Goal: Task Accomplishment & Management: Manage account settings

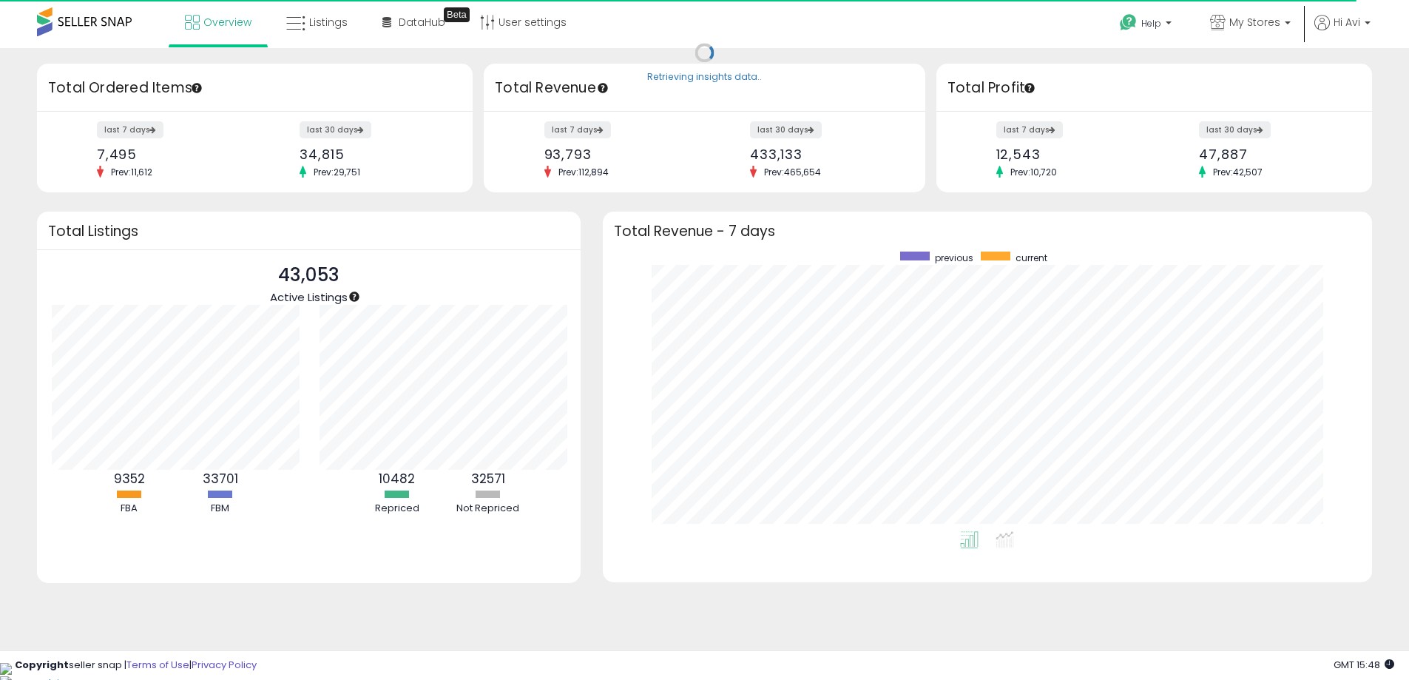
scroll to position [739181, 738721]
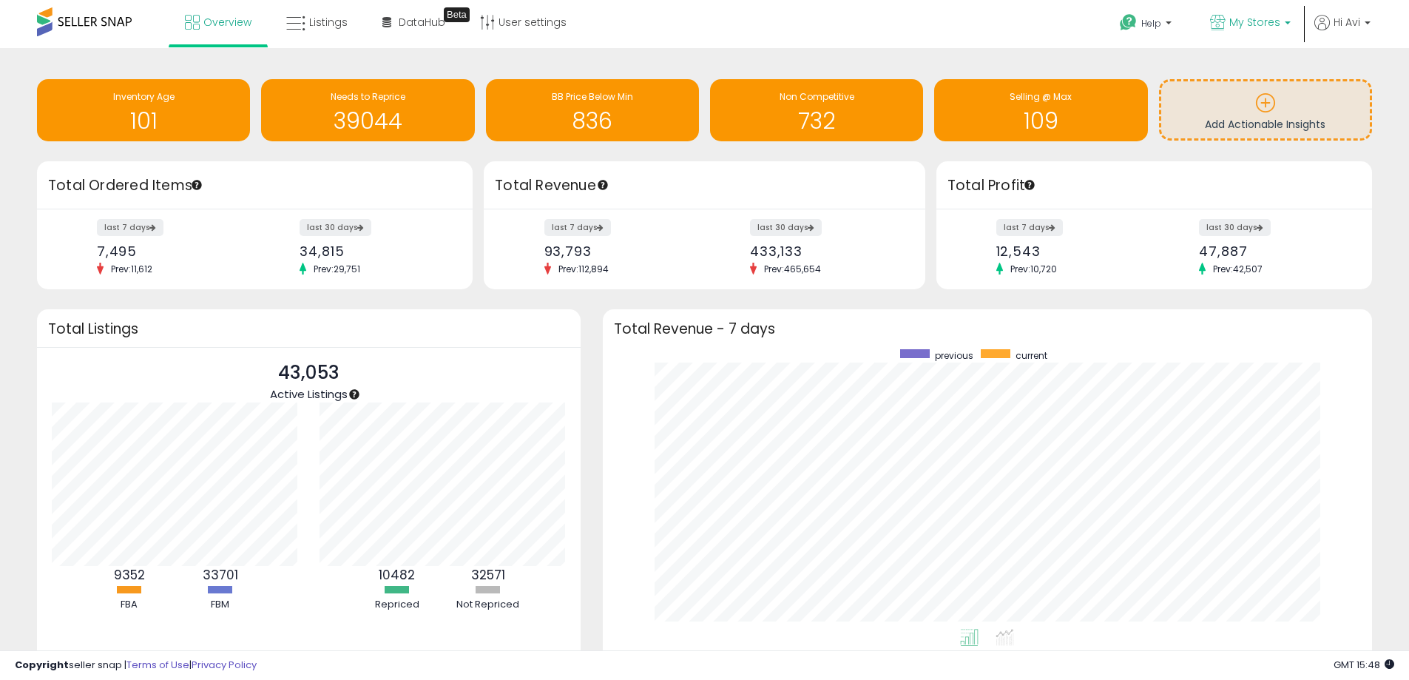
click at [1256, 18] on span "My Stores" at bounding box center [1254, 22] width 51 height 15
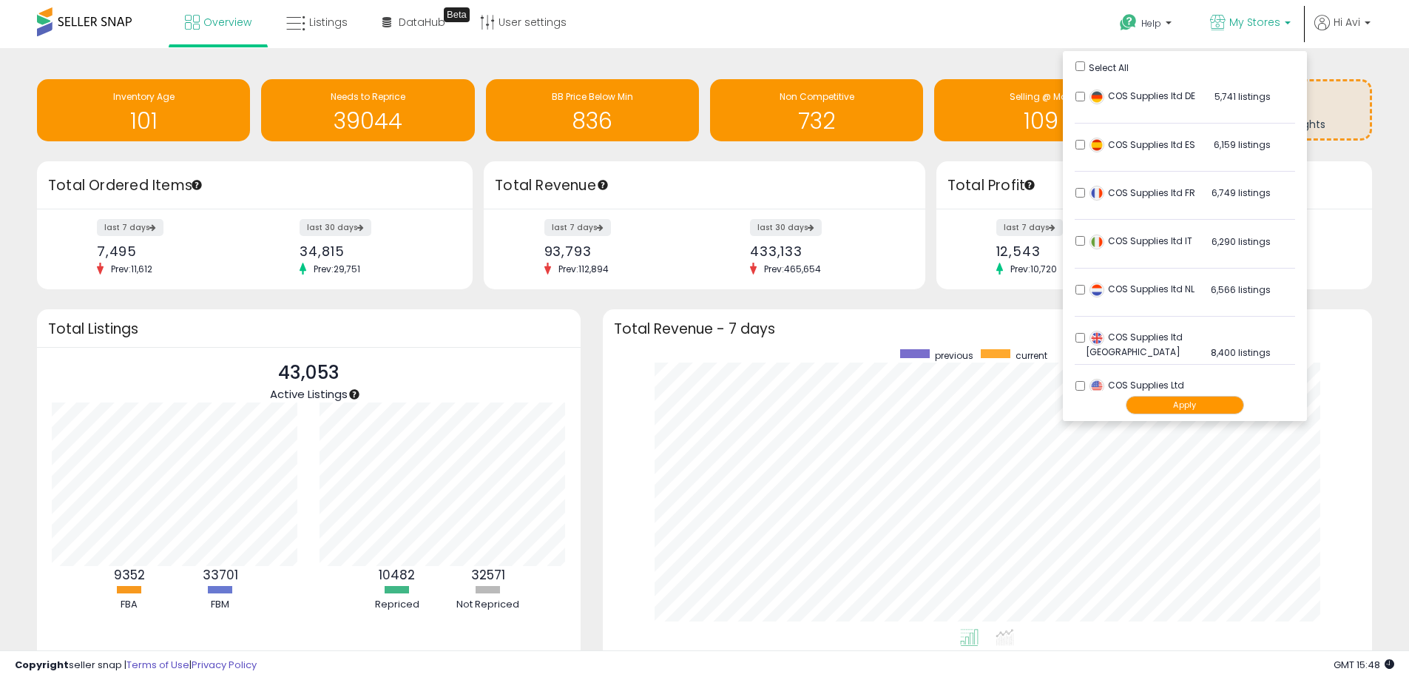
click at [1162, 404] on button "Apply" at bounding box center [1184, 405] width 118 height 18
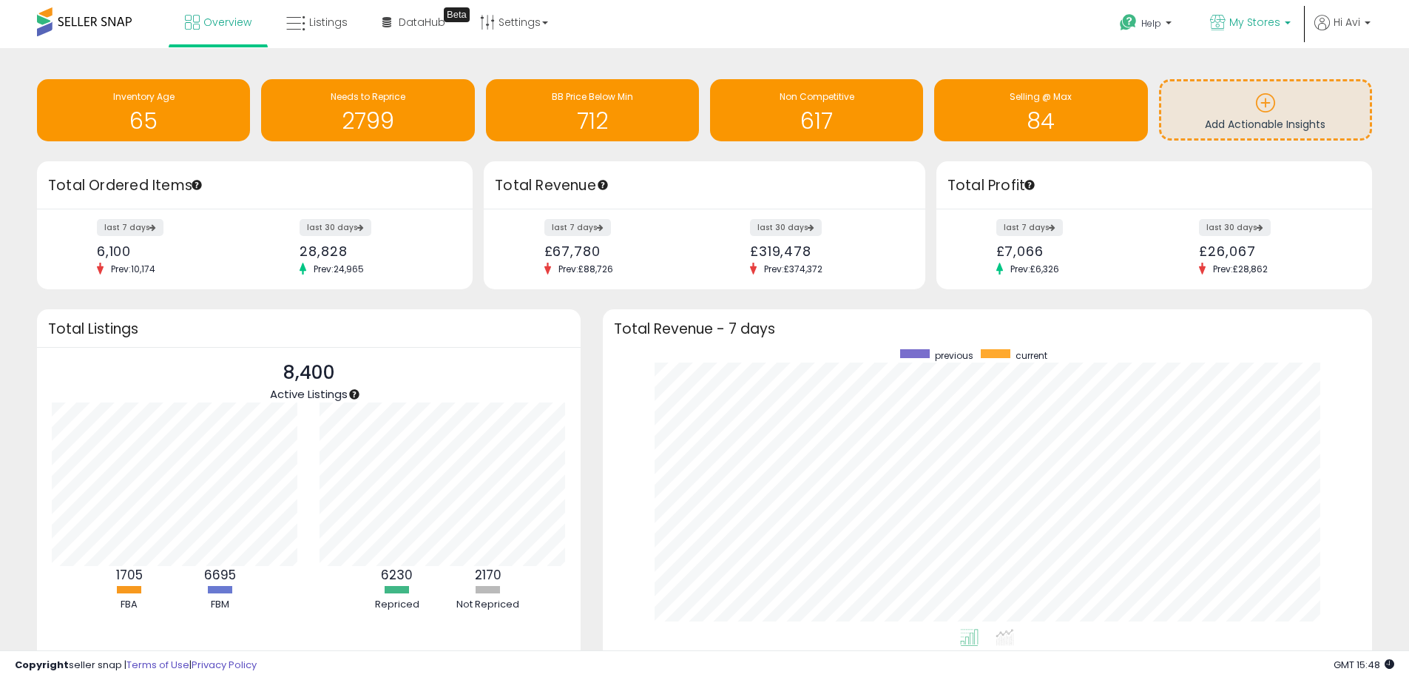
click at [1274, 25] on span "My Stores" at bounding box center [1254, 22] width 51 height 15
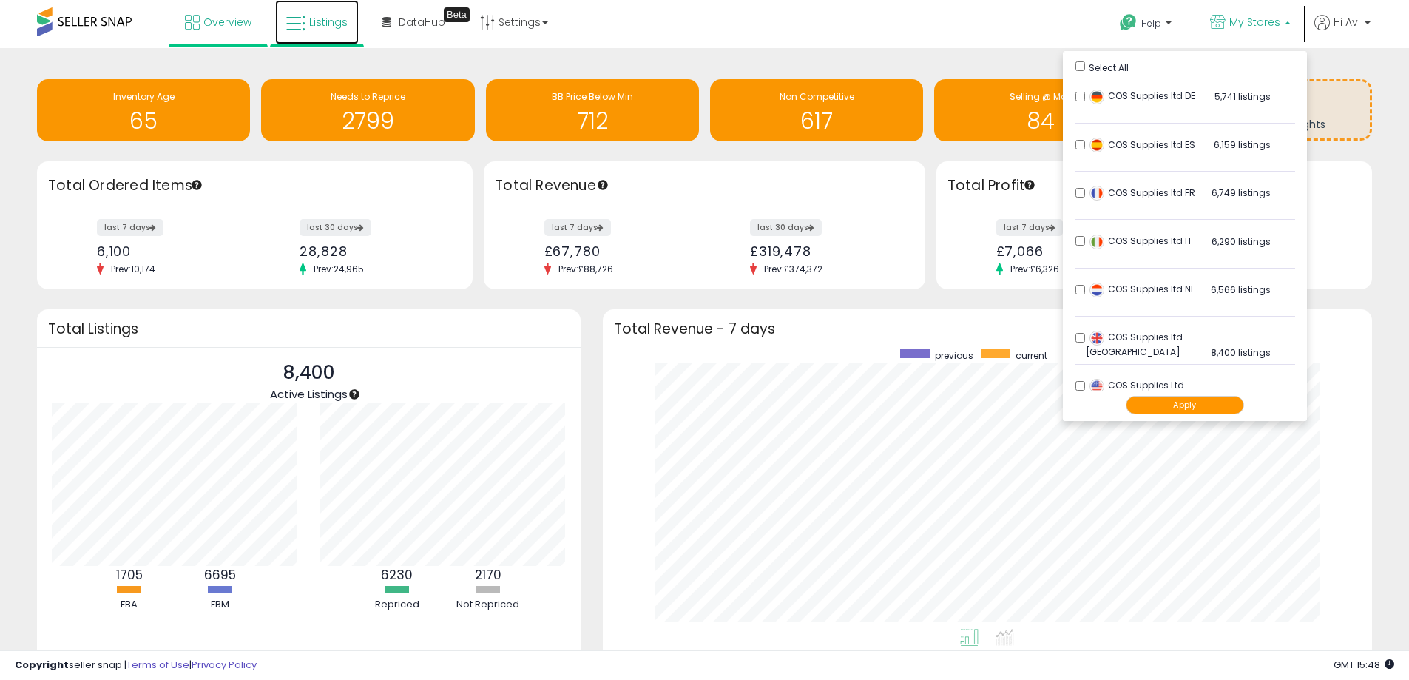
click at [335, 28] on span "Listings" at bounding box center [328, 22] width 38 height 15
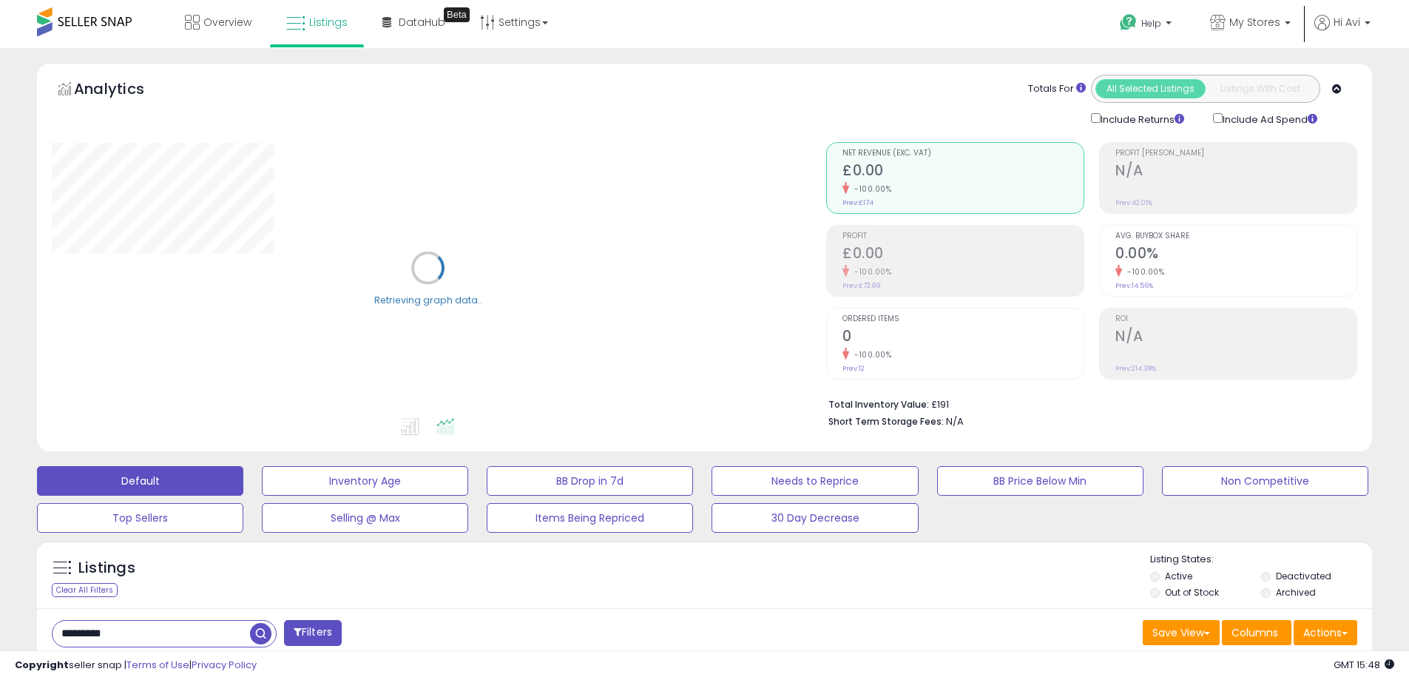
scroll to position [148, 0]
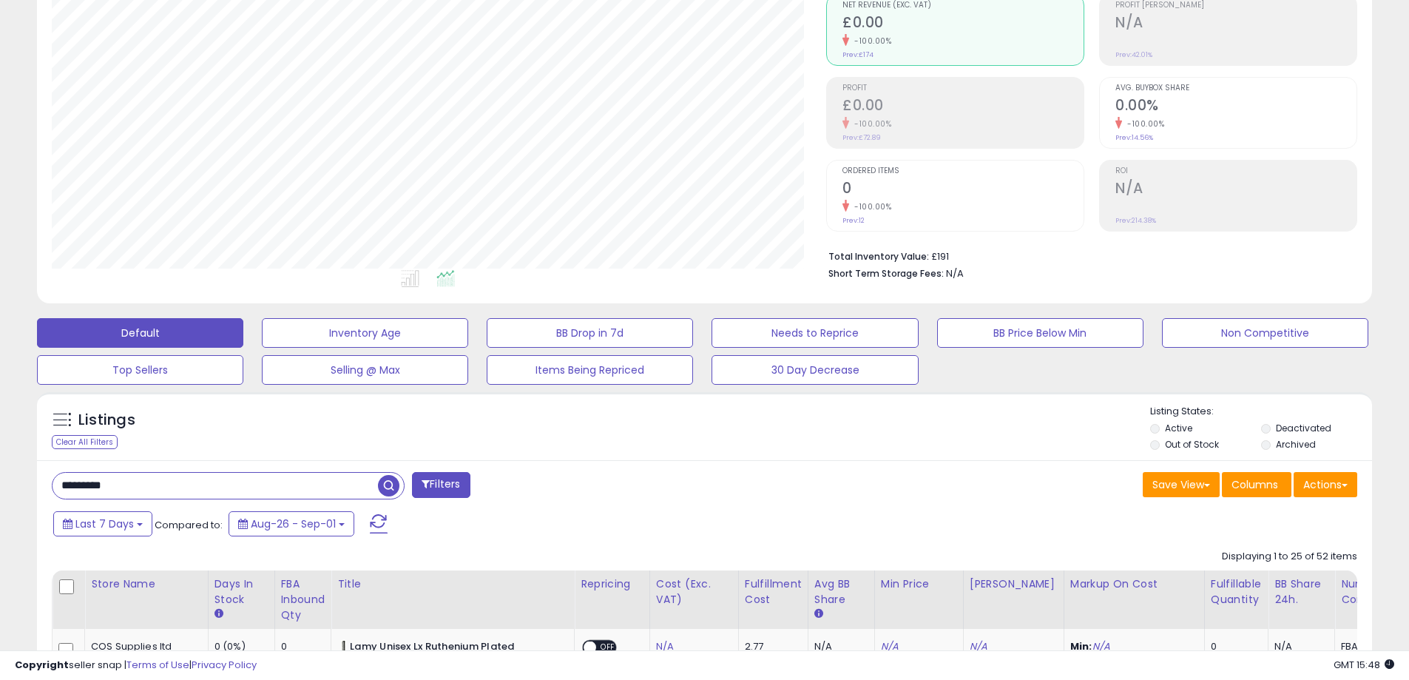
drag, startPoint x: 180, startPoint y: 485, endPoint x: 0, endPoint y: 495, distance: 180.7
paste input "**********"
type input "**********"
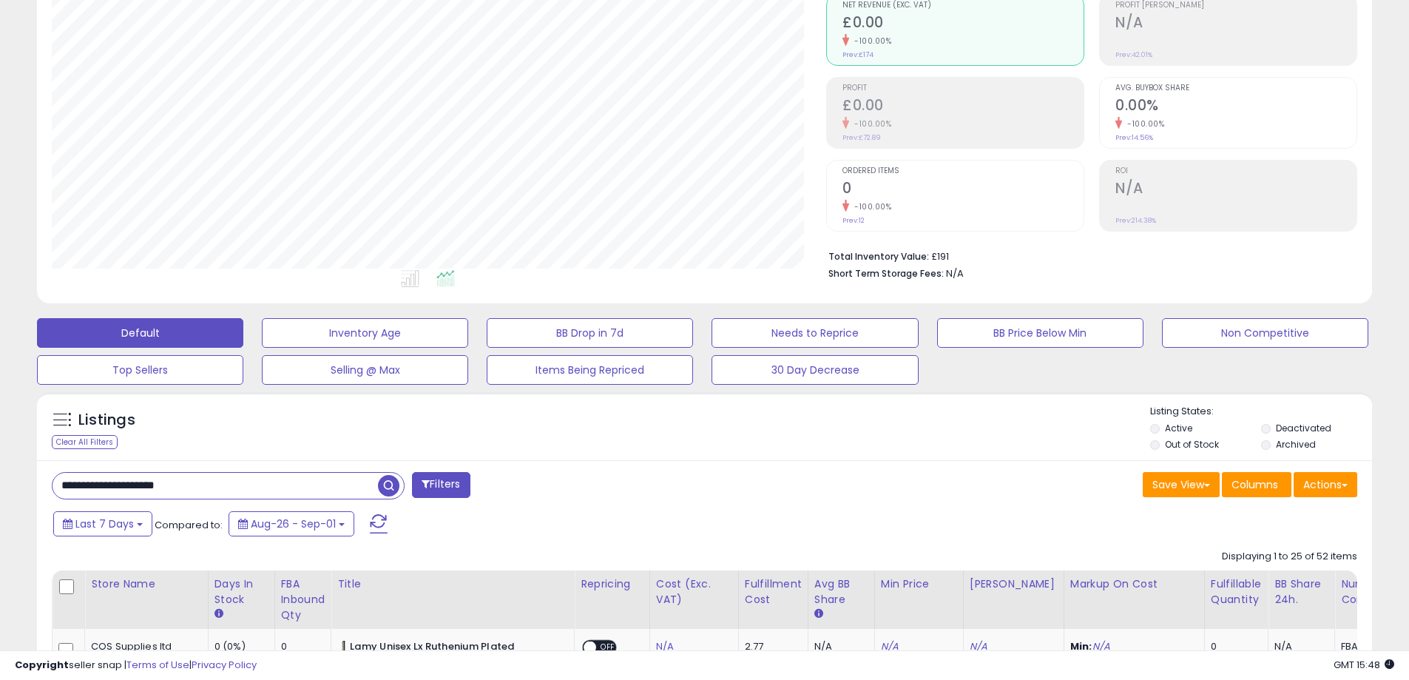
click at [382, 487] on span "button" at bounding box center [388, 485] width 21 height 21
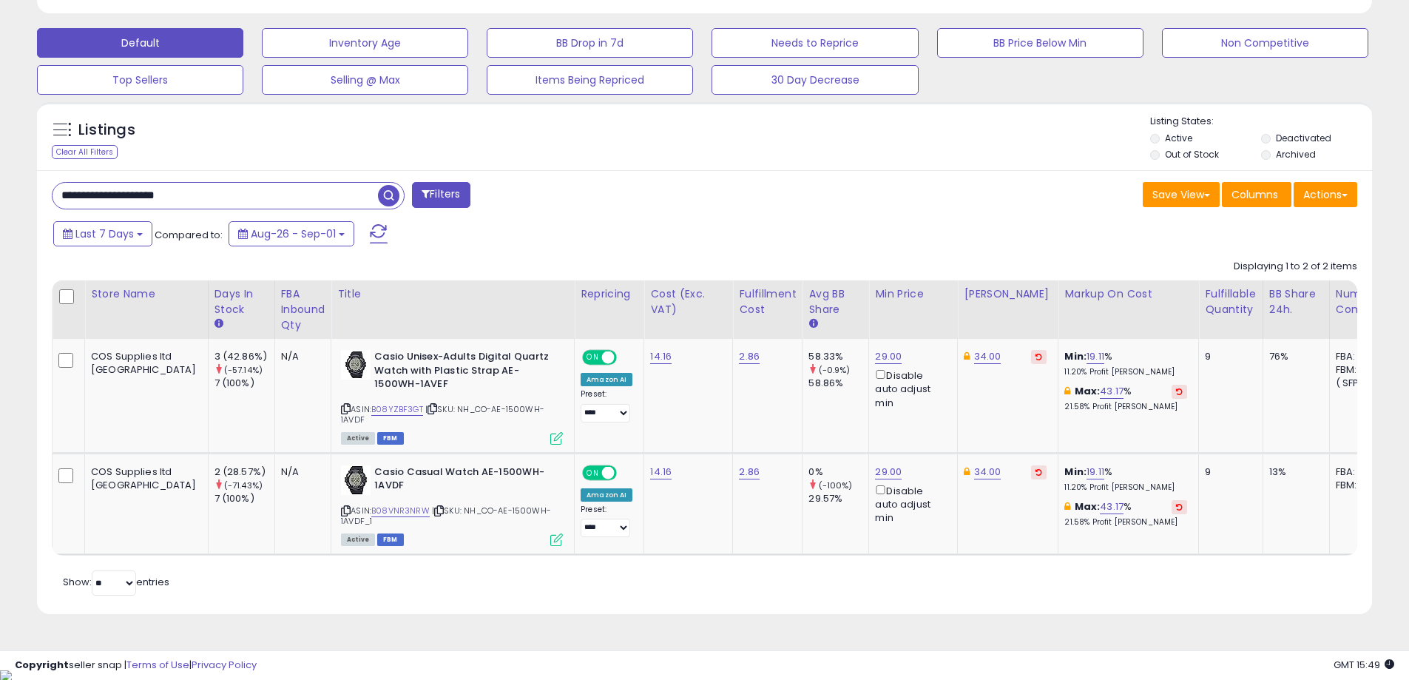
scroll to position [438, 0]
click at [371, 403] on link "B08YZBF3GT" at bounding box center [397, 408] width 52 height 13
click at [974, 355] on link "34.00" at bounding box center [987, 355] width 27 height 15
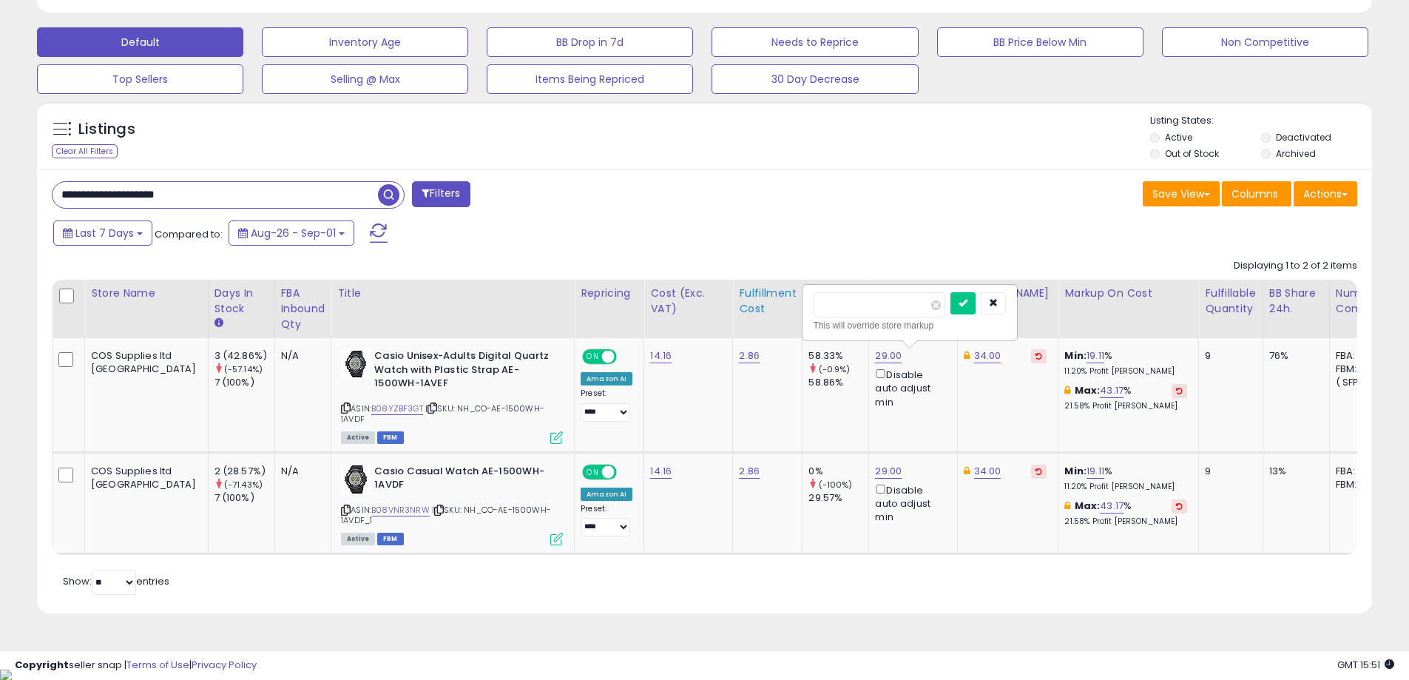
drag, startPoint x: 877, startPoint y: 303, endPoint x: 729, endPoint y: 315, distance: 148.4
click at [729, 315] on table "Store Name Days In Stock FBA inbound Qty Title ROI" at bounding box center [974, 417] width 1844 height 275
type input "**"
click at [975, 303] on button "submit" at bounding box center [962, 303] width 25 height 22
click at [974, 472] on link "34.00" at bounding box center [987, 471] width 27 height 15
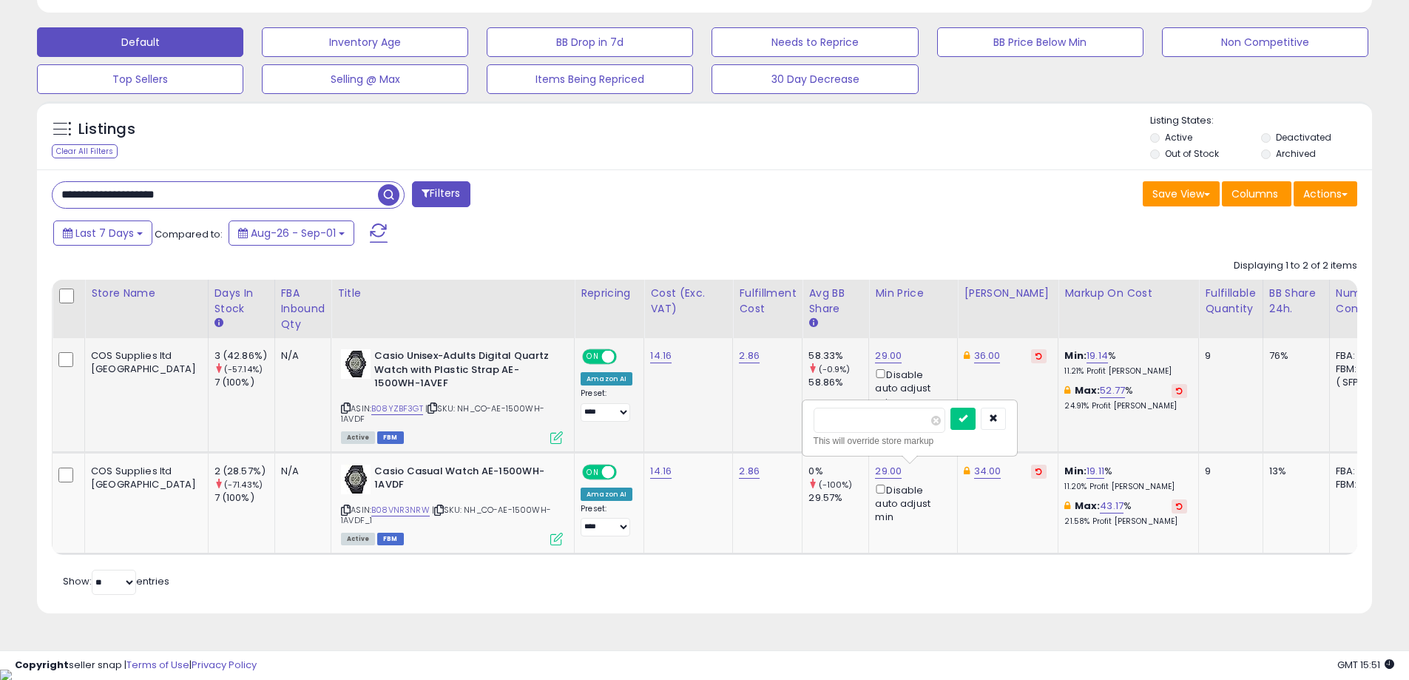
drag, startPoint x: 897, startPoint y: 424, endPoint x: 719, endPoint y: 442, distance: 178.4
click at [722, 442] on tbody "COS Supplies ltd [GEOGRAPHIC_DATA] 3 (42.86%) (-57.14%) 7 (100%) N/A" at bounding box center [974, 445] width 1843 height 215
type input "**"
click button "submit" at bounding box center [962, 418] width 25 height 22
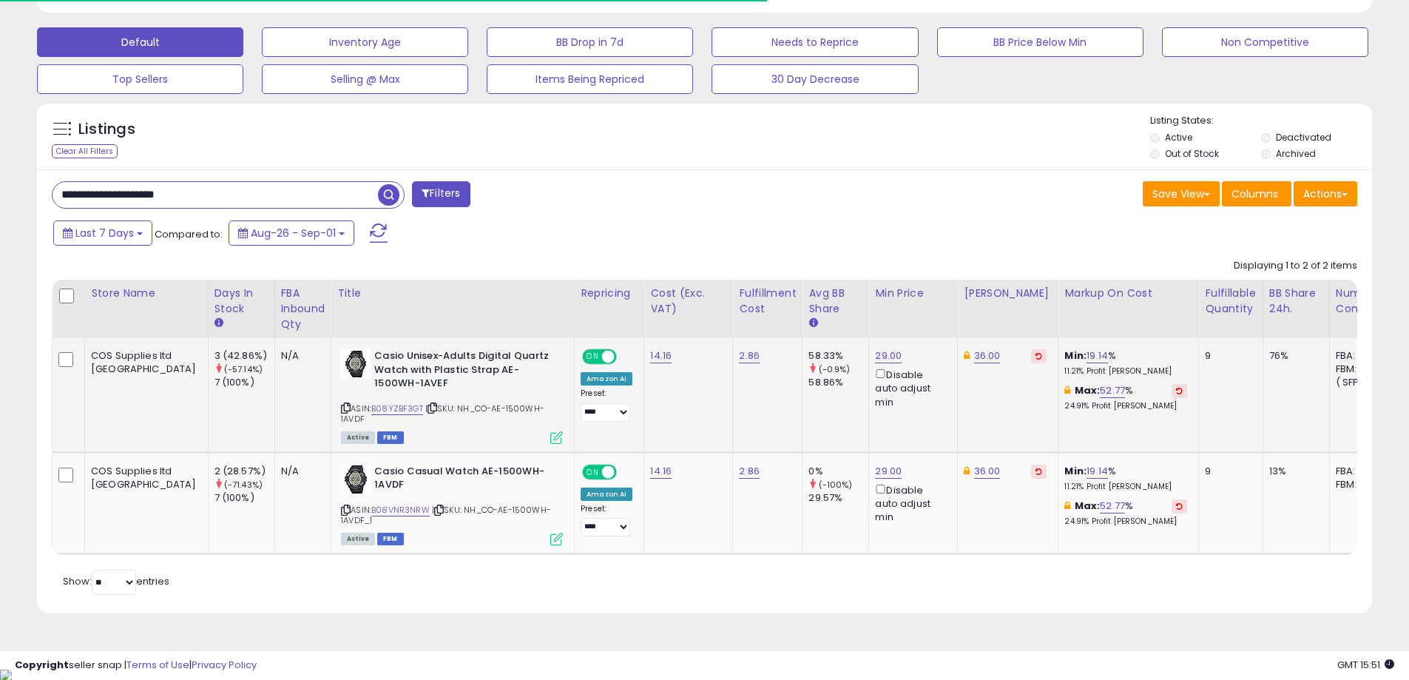
click at [644, 351] on td "14.16" at bounding box center [688, 395] width 89 height 114
click at [650, 356] on link "14.16" at bounding box center [660, 355] width 21 height 15
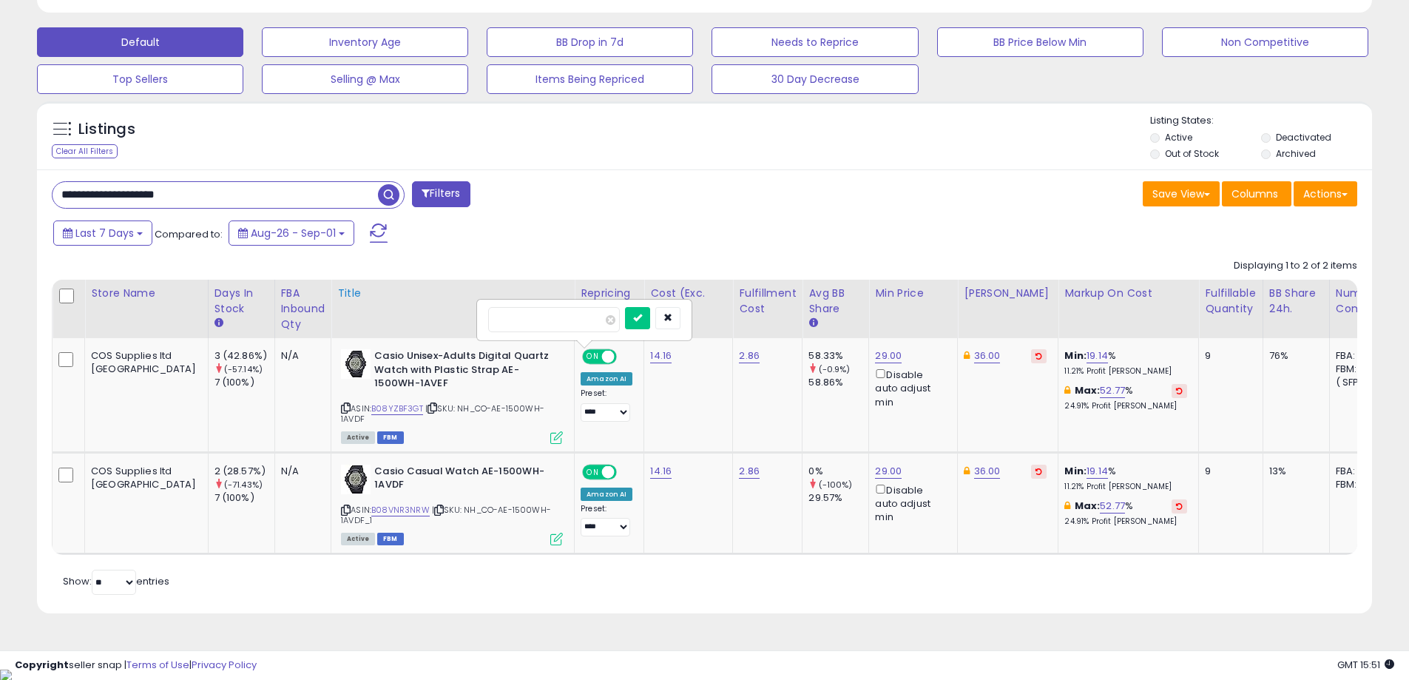
drag, startPoint x: 569, startPoint y: 323, endPoint x: 430, endPoint y: 328, distance: 139.1
click at [430, 328] on table "Store Name Days In Stock FBA inbound Qty Title ROI" at bounding box center [974, 417] width 1844 height 275
click at [625, 307] on button "submit" at bounding box center [637, 318] width 25 height 22
type input "*****"
click button "submit" at bounding box center [637, 318] width 25 height 22
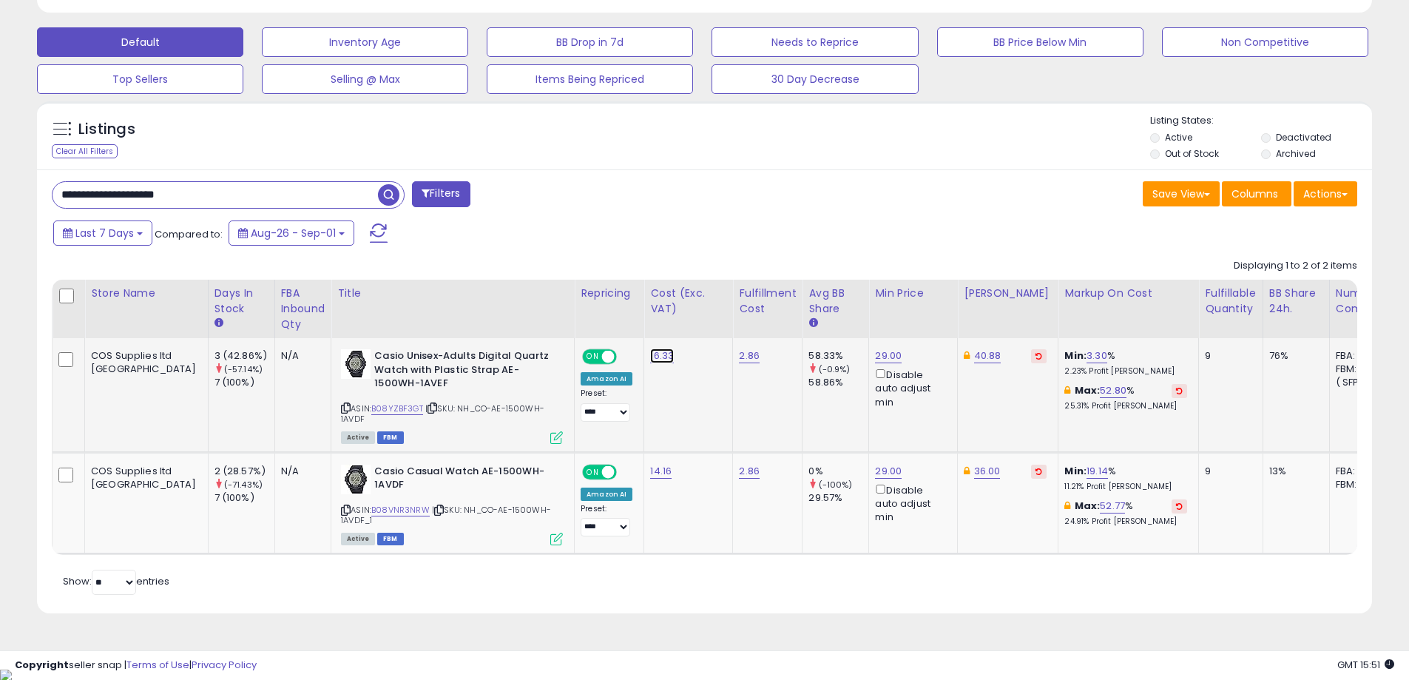
click at [650, 353] on link "16.33" at bounding box center [662, 355] width 24 height 15
drag, startPoint x: 481, startPoint y: 333, endPoint x: 440, endPoint y: 339, distance: 41.9
click at [440, 339] on tr "COS Supplies ltd [GEOGRAPHIC_DATA] 3 (42.86%) (-57.14%) 7 (100%) N/A |" at bounding box center [974, 395] width 1843 height 114
click at [650, 471] on link "14.16" at bounding box center [660, 471] width 21 height 15
drag, startPoint x: 591, startPoint y: 436, endPoint x: 454, endPoint y: 453, distance: 137.9
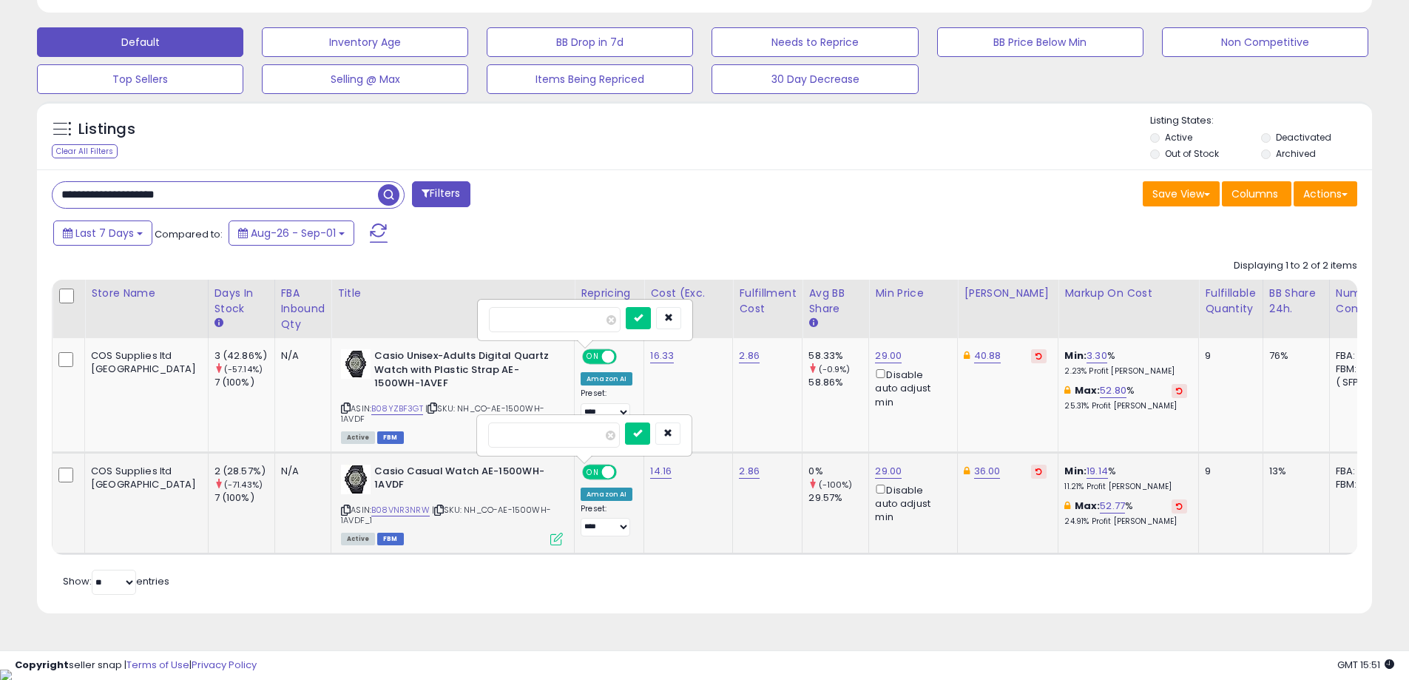
click at [419, 448] on tbody "COS Supplies ltd [GEOGRAPHIC_DATA] 3 (42.86%) (-57.14%) 7 (100%) N/A" at bounding box center [974, 445] width 1843 height 215
type input "*****"
click at [650, 438] on button "submit" at bounding box center [637, 433] width 25 height 22
click at [875, 357] on link "29.00" at bounding box center [888, 355] width 27 height 15
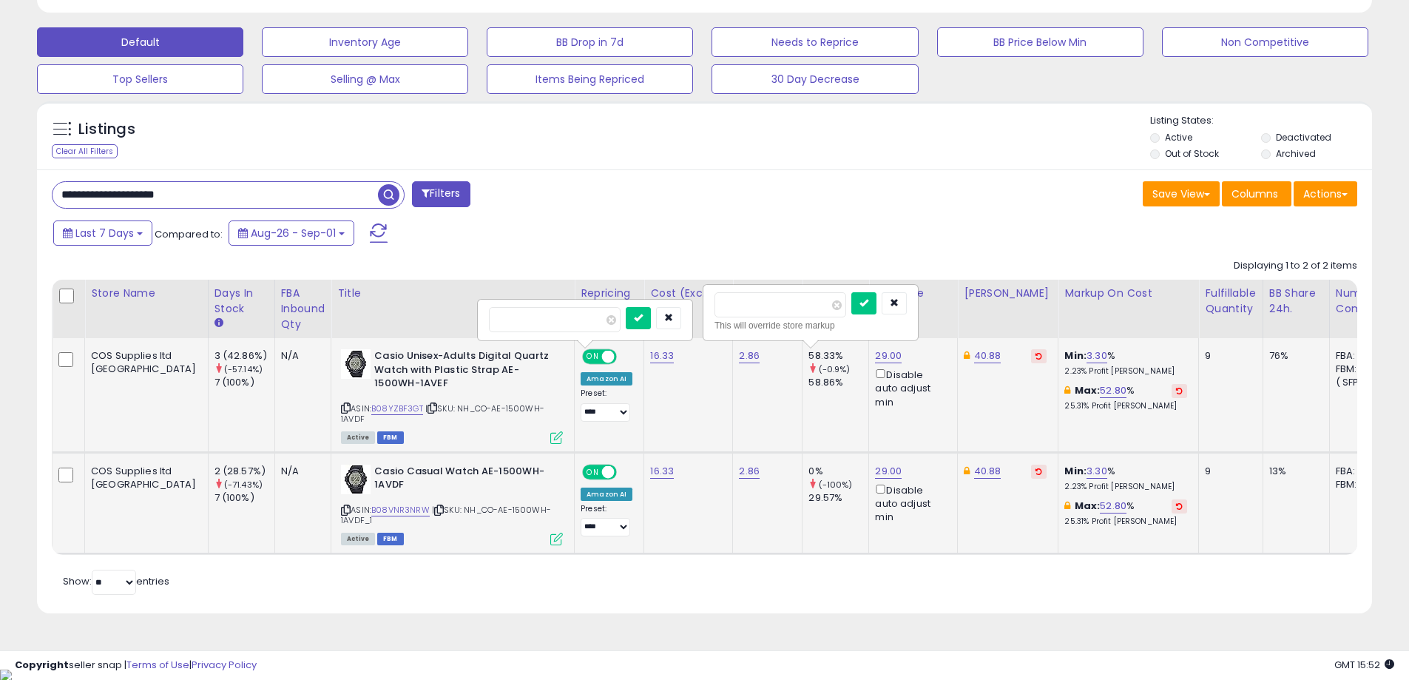
drag, startPoint x: 788, startPoint y: 307, endPoint x: 581, endPoint y: 336, distance: 208.3
click at [581, 338] on tr "COS Supplies ltd [GEOGRAPHIC_DATA] 3 (42.86%) (-57.14%) 7 (100%) N/A |" at bounding box center [974, 395] width 1843 height 114
type input "**"
click button "submit" at bounding box center [863, 303] width 25 height 22
click at [875, 472] on link "29.00" at bounding box center [888, 471] width 27 height 15
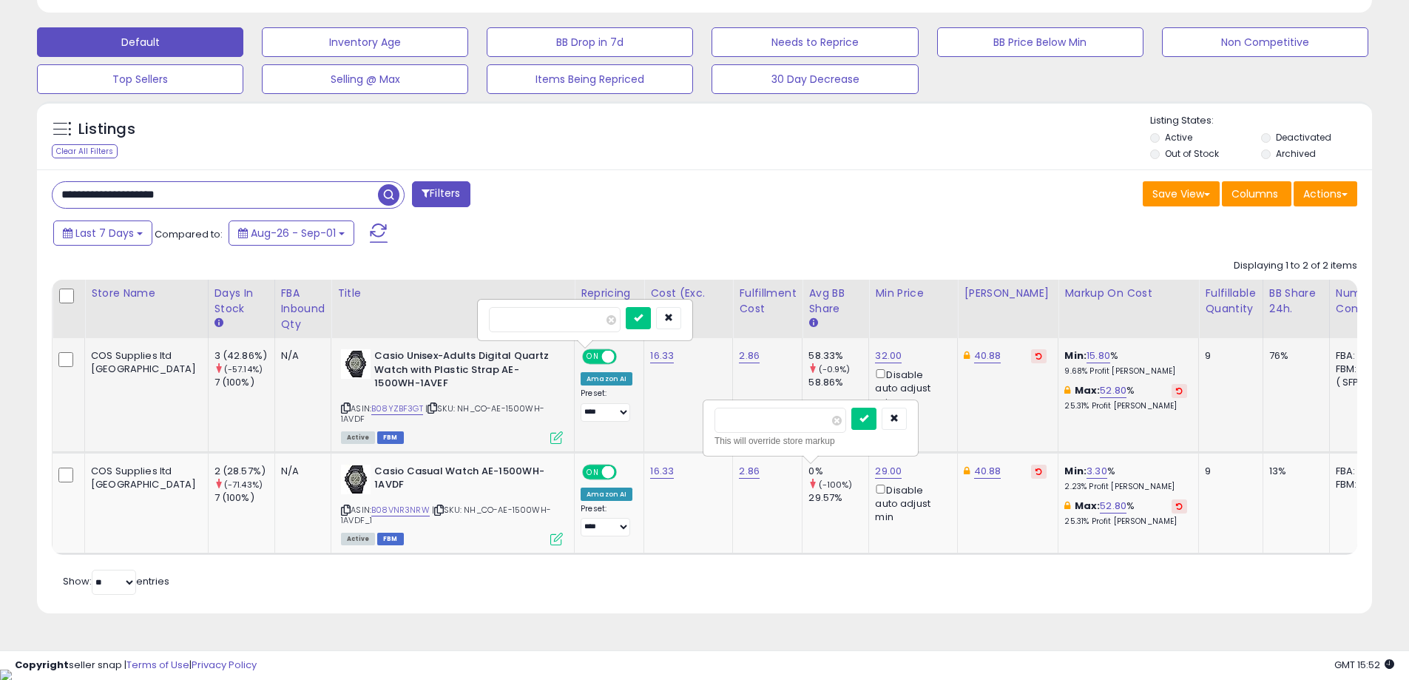
drag, startPoint x: 797, startPoint y: 419, endPoint x: 625, endPoint y: 436, distance: 173.1
click at [630, 437] on tbody "COS Supplies ltd [GEOGRAPHIC_DATA] 3 (42.86%) (-57.14%) 7 (100%) N/A" at bounding box center [974, 445] width 1843 height 215
type input "**"
click button "submit" at bounding box center [863, 418] width 25 height 22
click at [942, 612] on div "**********" at bounding box center [704, 391] width 1335 height 444
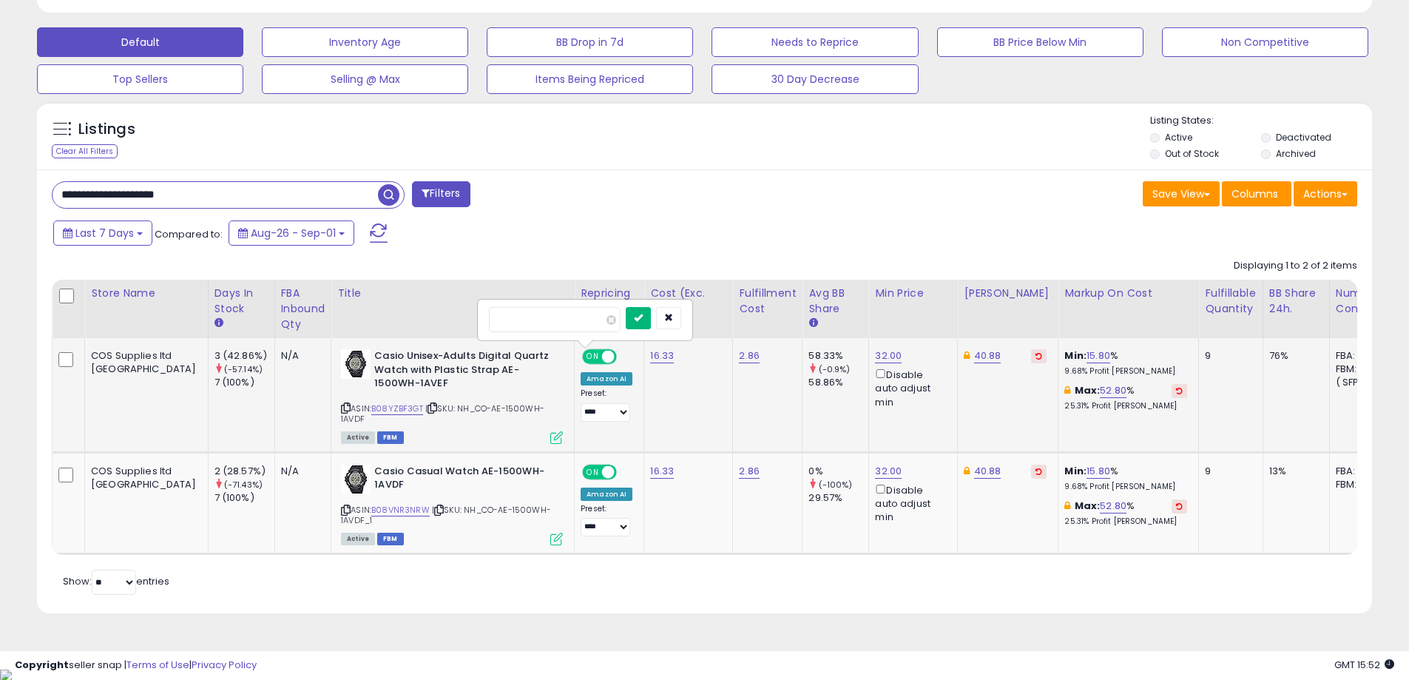
click at [651, 322] on button "submit" at bounding box center [638, 318] width 25 height 22
